Goal: Information Seeking & Learning: Learn about a topic

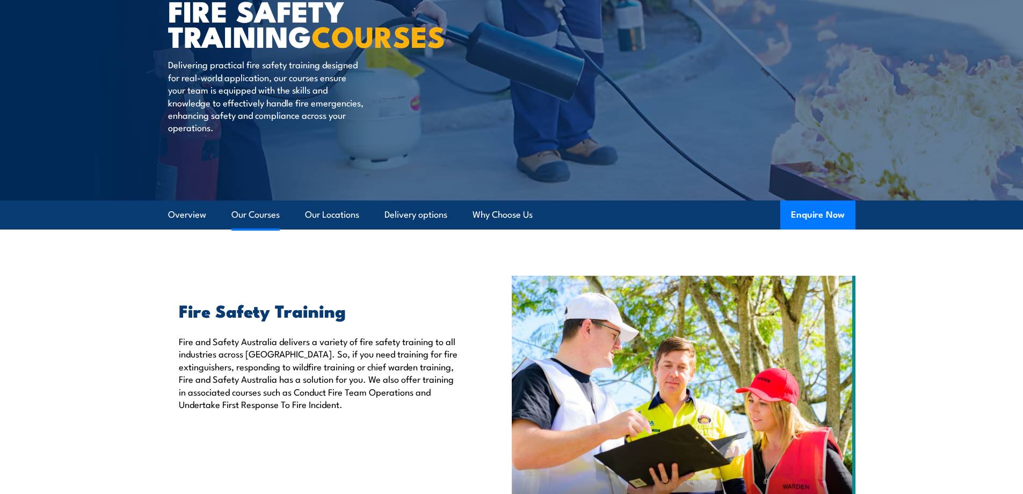
click at [258, 207] on link "Our Courses" at bounding box center [255, 214] width 48 height 28
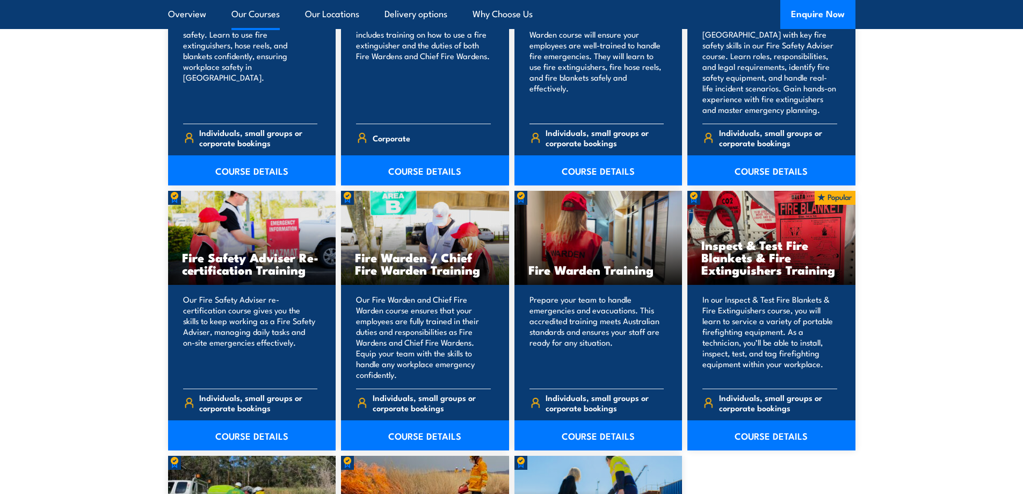
scroll to position [1298, 0]
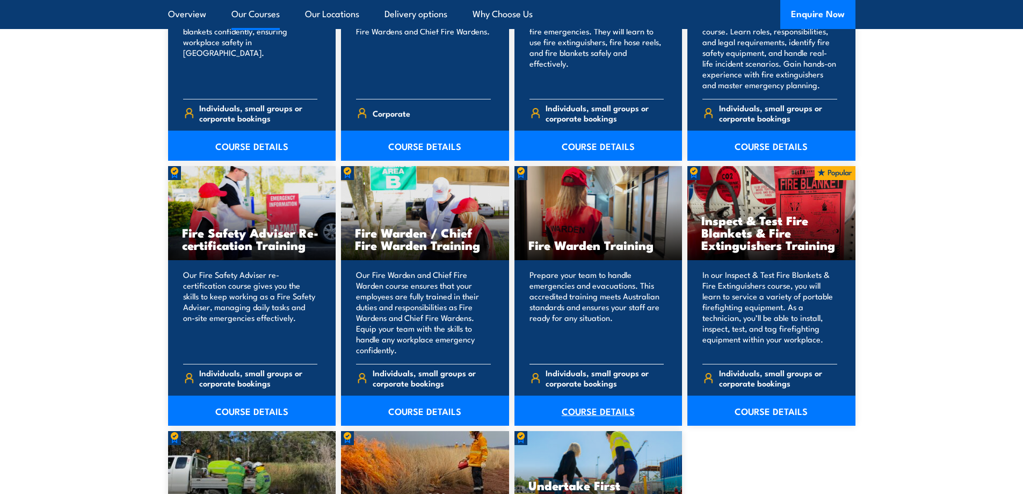
click at [605, 416] on link "COURSE DETAILS" at bounding box center [598, 410] width 168 height 30
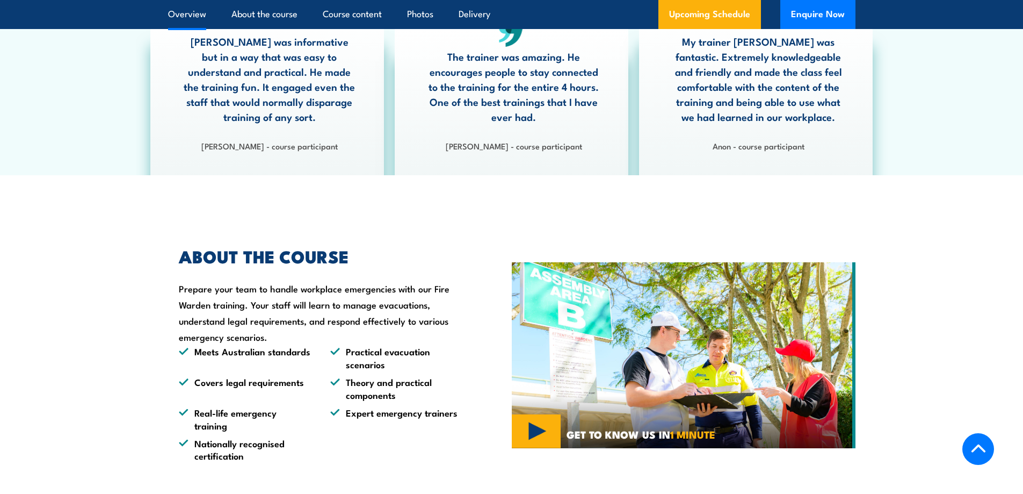
scroll to position [644, 0]
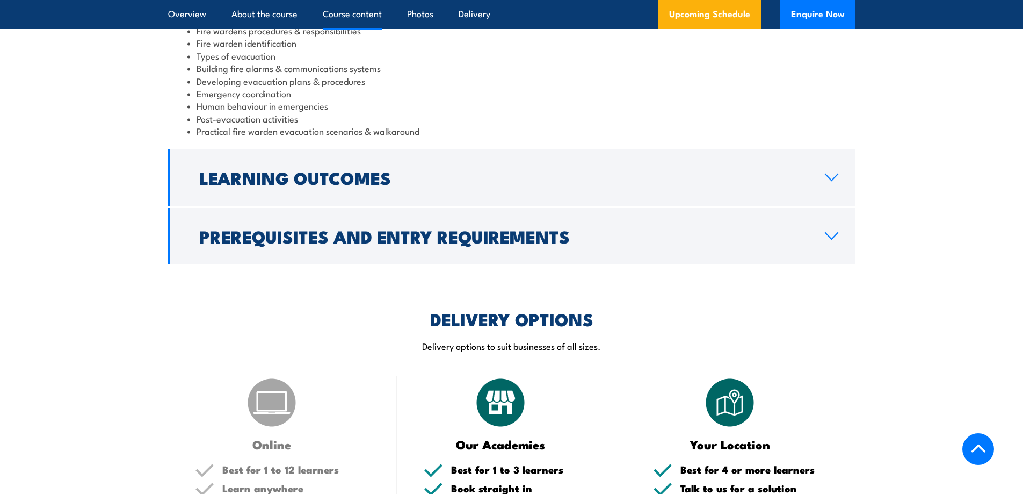
scroll to position [1289, 0]
